Goal: Navigation & Orientation: Find specific page/section

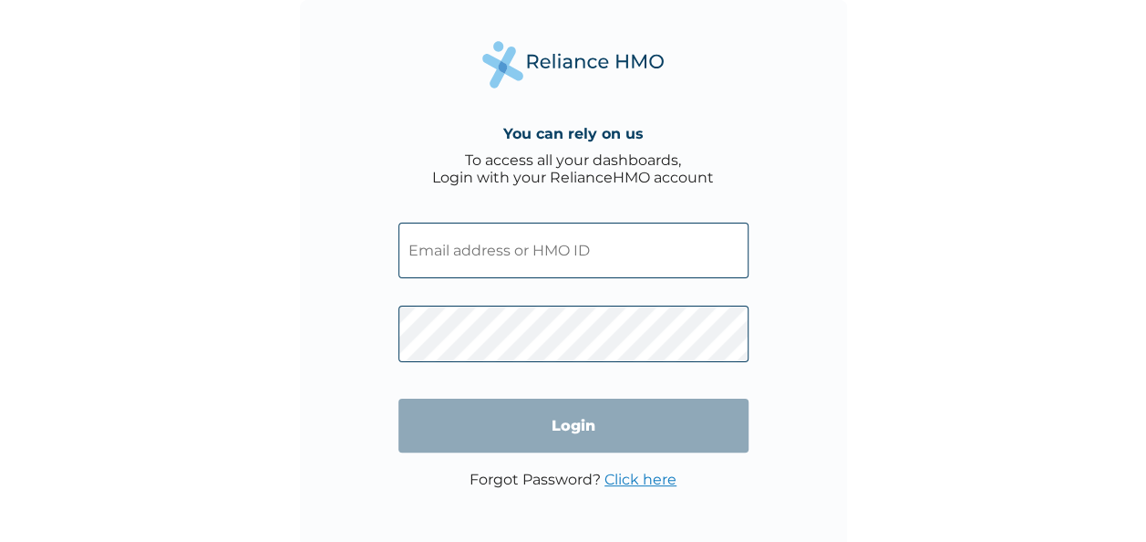
click at [627, 239] on input "text" at bounding box center [574, 251] width 350 height 56
drag, startPoint x: 627, startPoint y: 239, endPoint x: 554, endPoint y: 261, distance: 76.2
click at [554, 261] on input "text" at bounding box center [574, 251] width 350 height 56
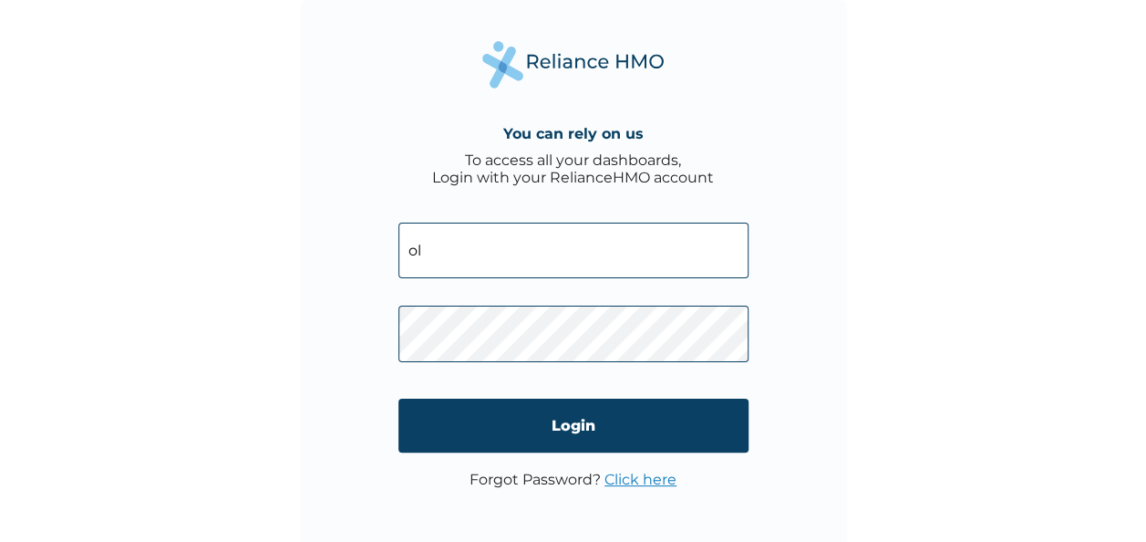
type input "[EMAIL_ADDRESS][DOMAIN_NAME]"
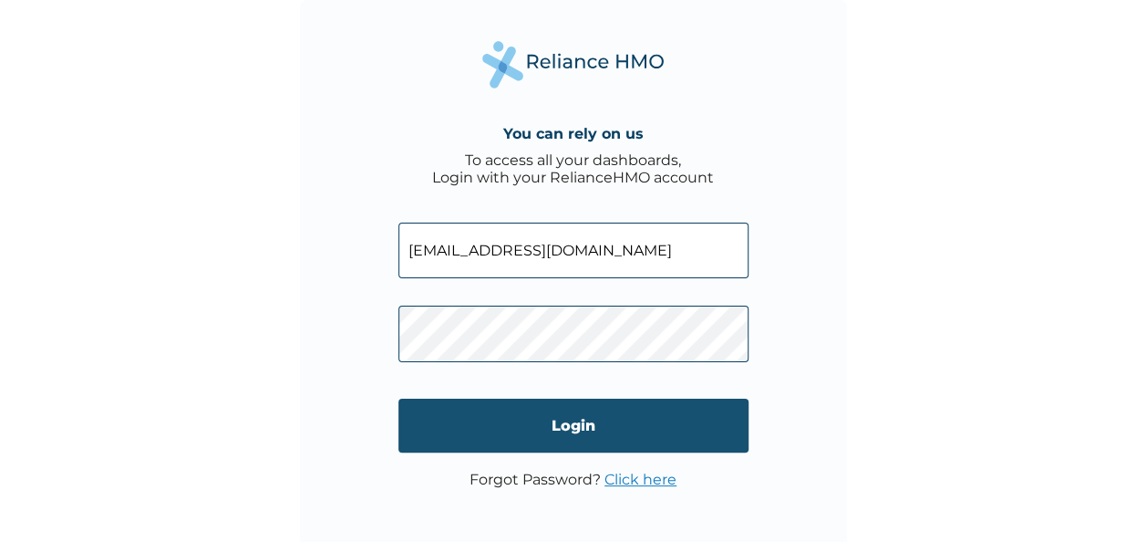
click at [412, 430] on input "Login" at bounding box center [574, 426] width 350 height 54
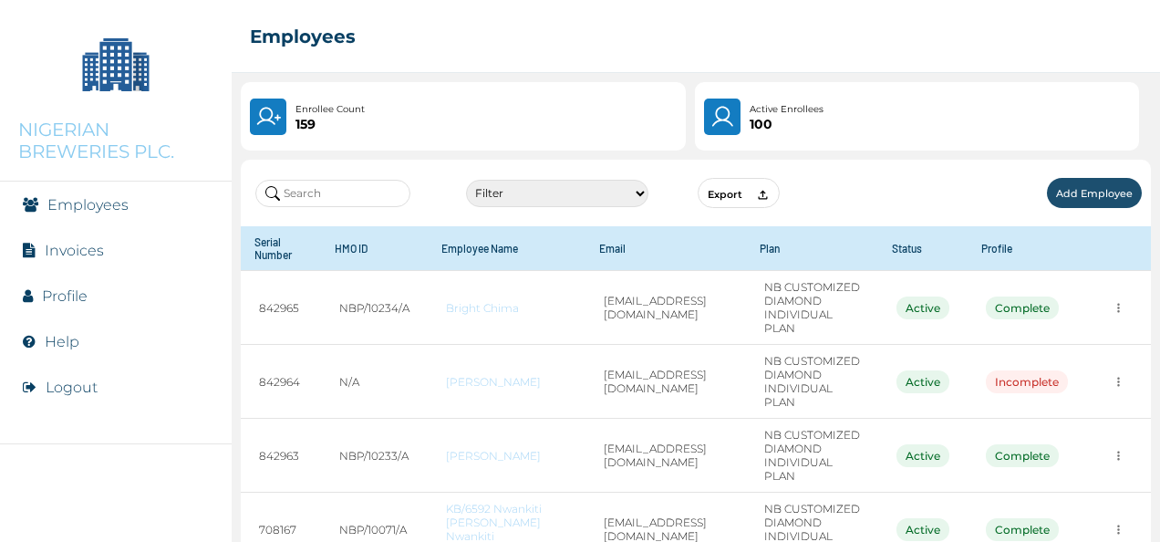
click at [86, 252] on link "Invoices" at bounding box center [74, 250] width 59 height 17
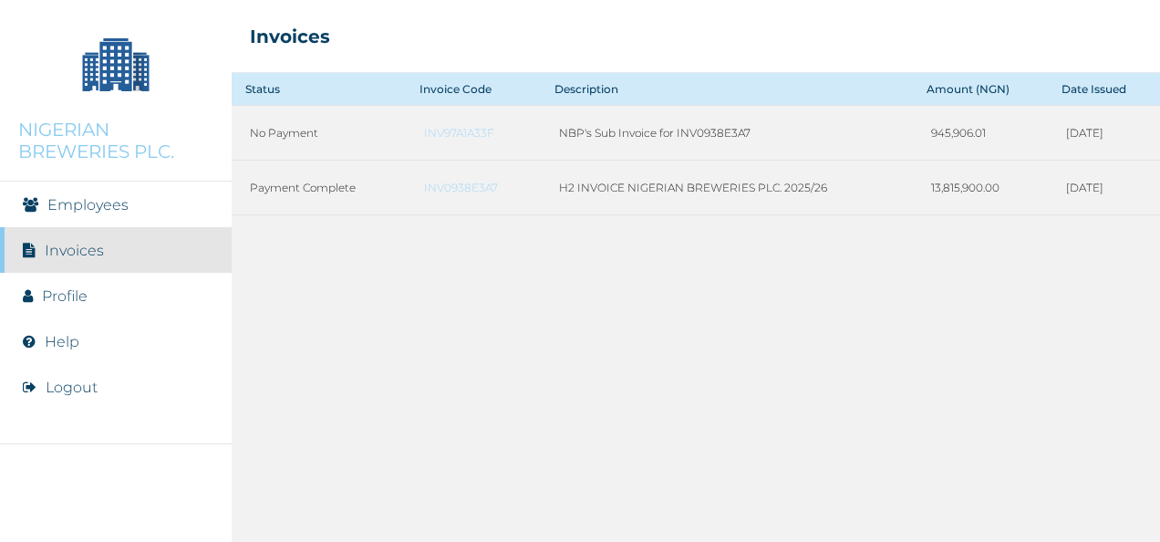
click at [136, 193] on li "Employees" at bounding box center [116, 204] width 232 height 46
click at [135, 195] on li "Employees" at bounding box center [116, 204] width 232 height 46
click at [111, 207] on link "Employees" at bounding box center [87, 204] width 81 height 17
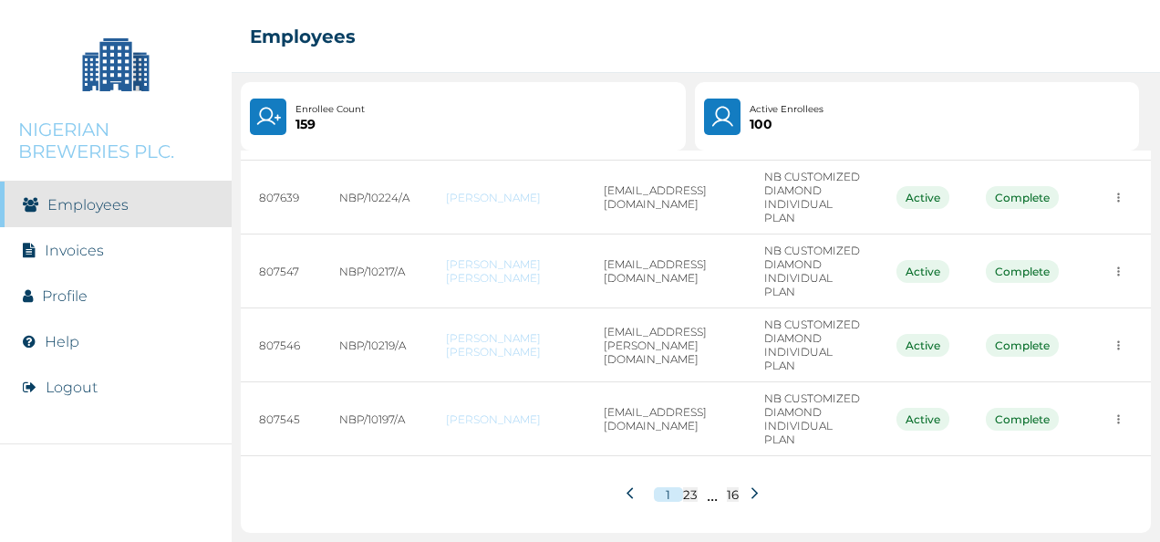
scroll to position [687, 0]
click at [748, 487] on icon at bounding box center [755, 493] width 14 height 14
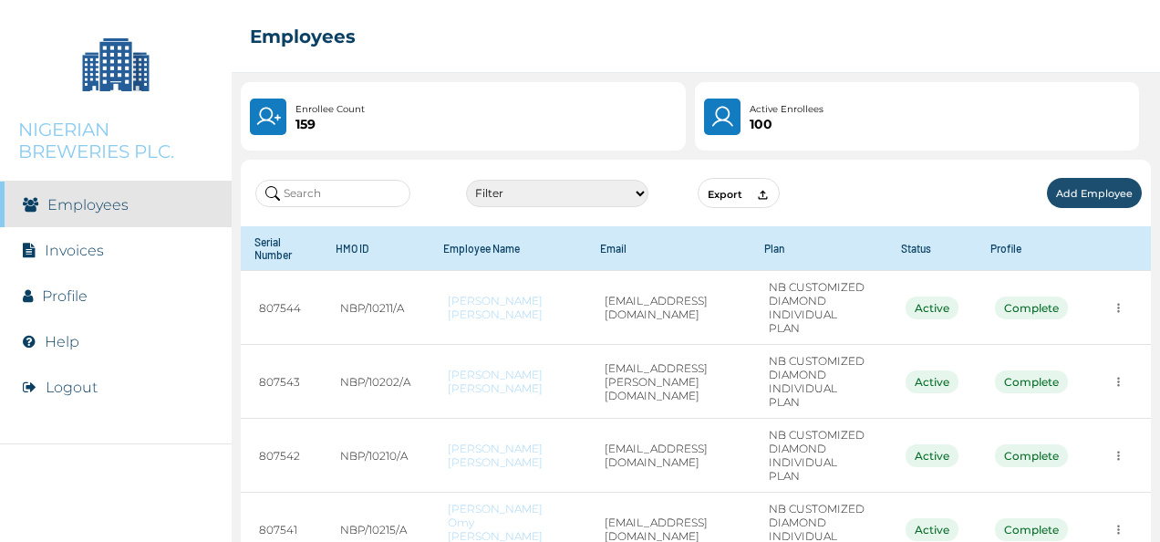
click at [740, 487] on td "14@nbh.com" at bounding box center [668, 456] width 164 height 74
click at [84, 253] on link "Invoices" at bounding box center [74, 250] width 59 height 17
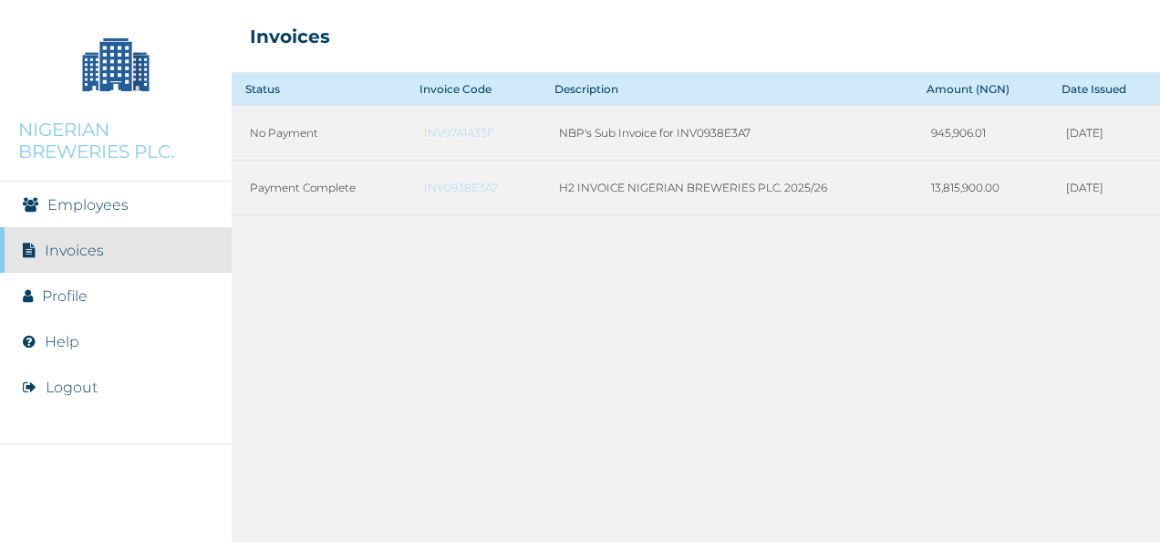
click at [84, 308] on li "Profile" at bounding box center [116, 296] width 232 height 46
click at [66, 295] on link "Profile" at bounding box center [65, 295] width 46 height 17
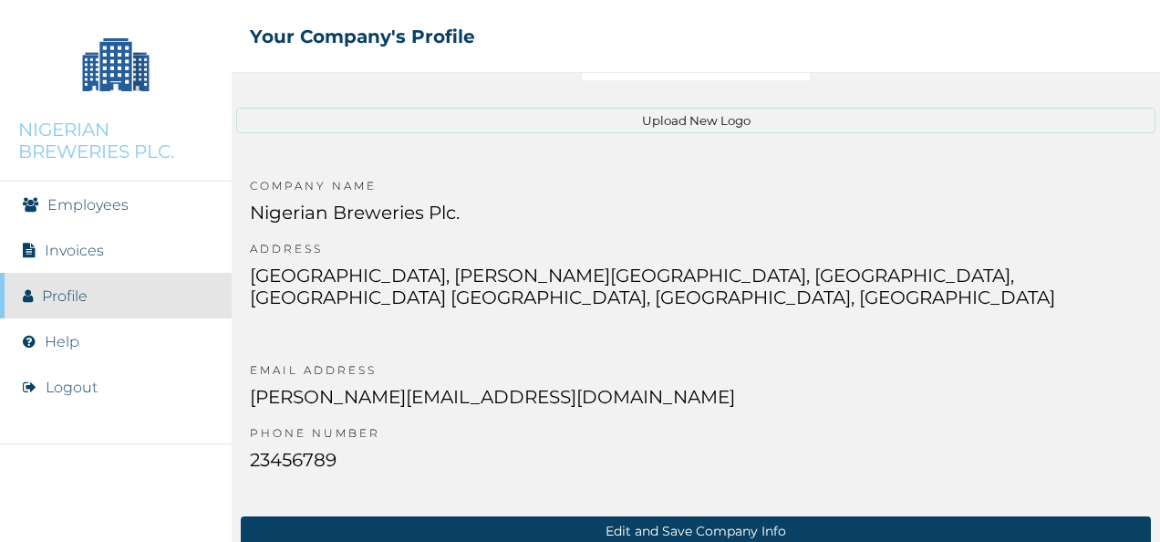
scroll to position [295, 0]
click at [133, 337] on li "Help" at bounding box center [116, 341] width 232 height 46
click at [47, 339] on link "Help" at bounding box center [62, 341] width 35 height 17
